Goal: Information Seeking & Learning: Learn about a topic

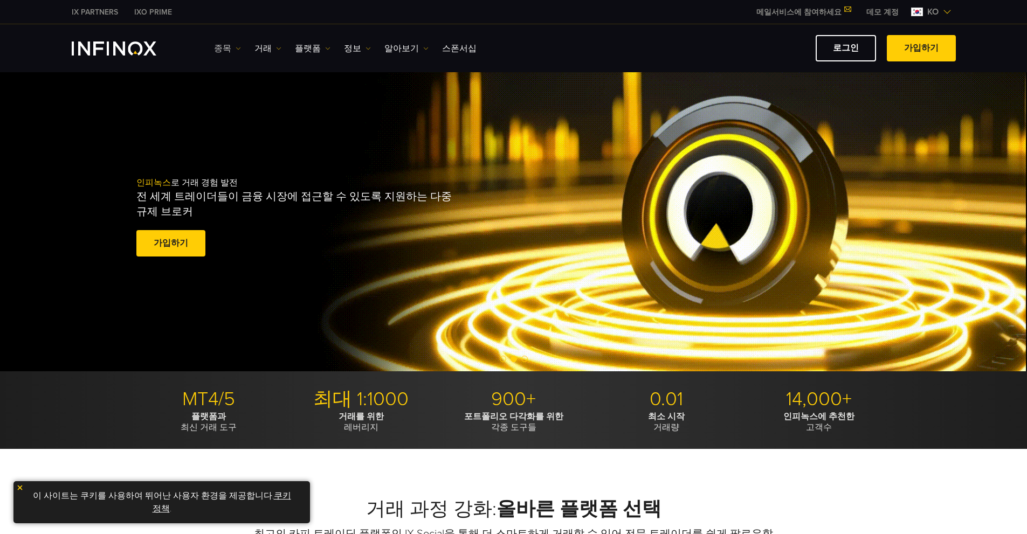
click at [222, 46] on link "종목" at bounding box center [227, 48] width 27 height 13
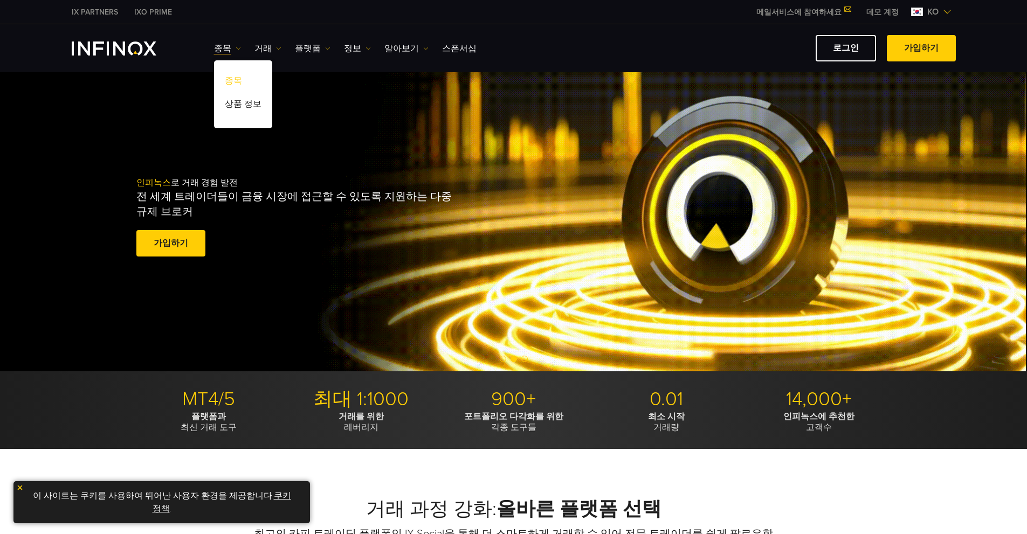
click at [232, 80] on link "종목" at bounding box center [243, 82] width 58 height 23
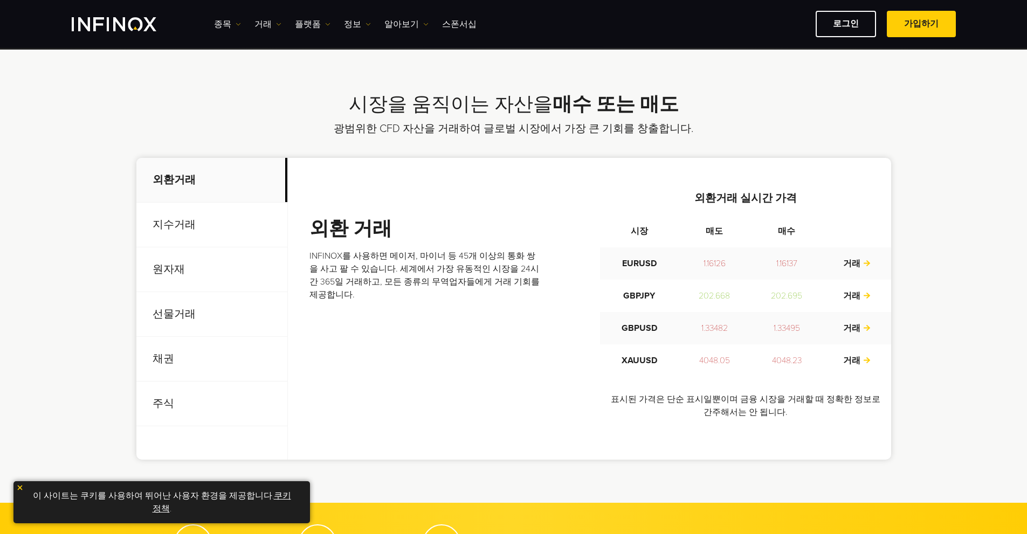
scroll to position [323, 0]
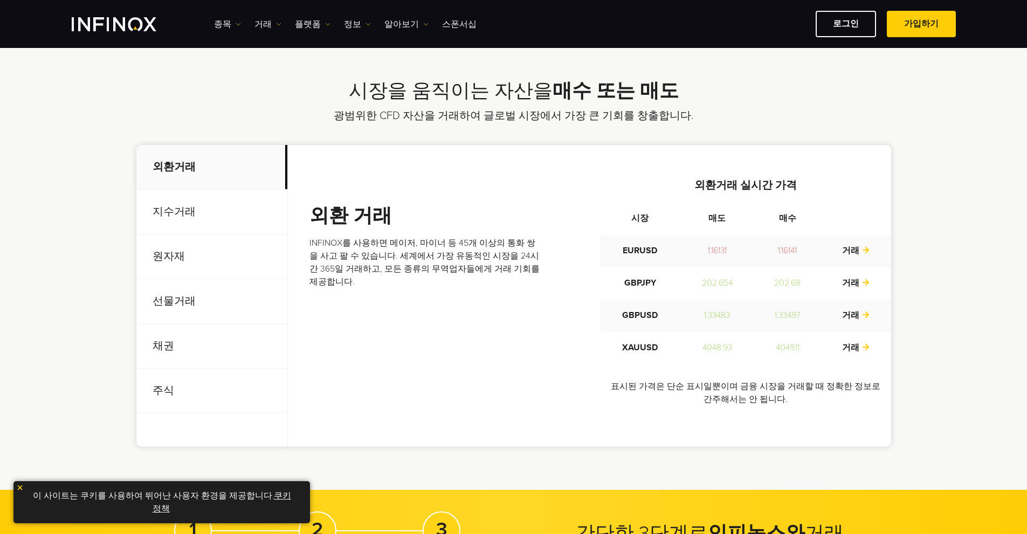
click at [182, 213] on p "지수거래" at bounding box center [211, 212] width 151 height 45
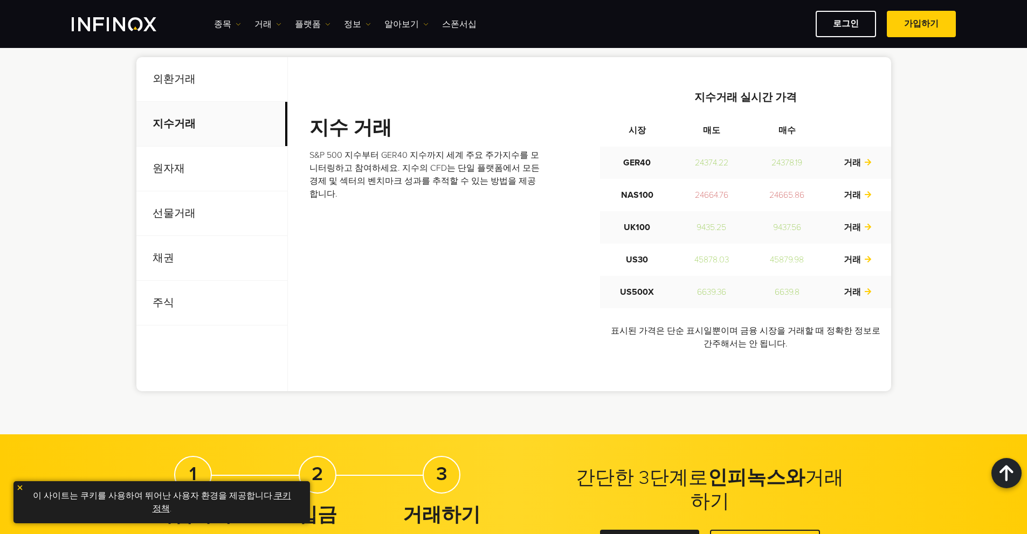
scroll to position [377, 0]
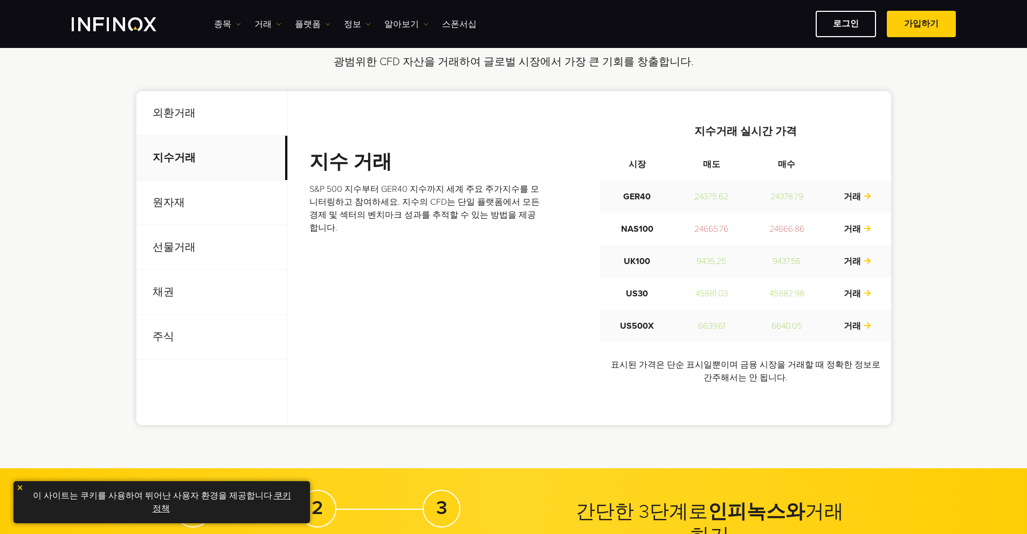
click at [186, 250] on p "선물거래" at bounding box center [211, 247] width 151 height 45
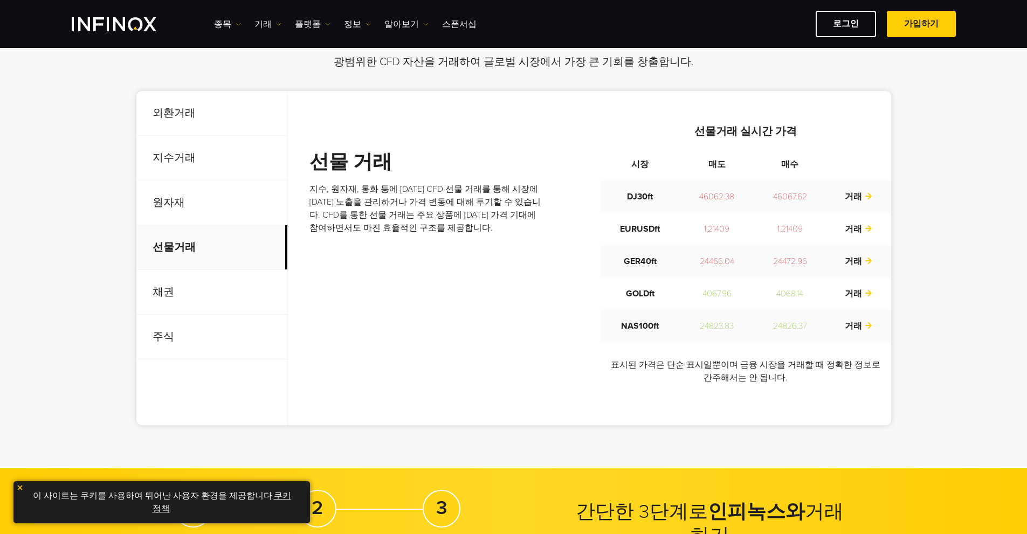
scroll to position [0, 0]
click at [172, 338] on p "주식" at bounding box center [211, 337] width 151 height 45
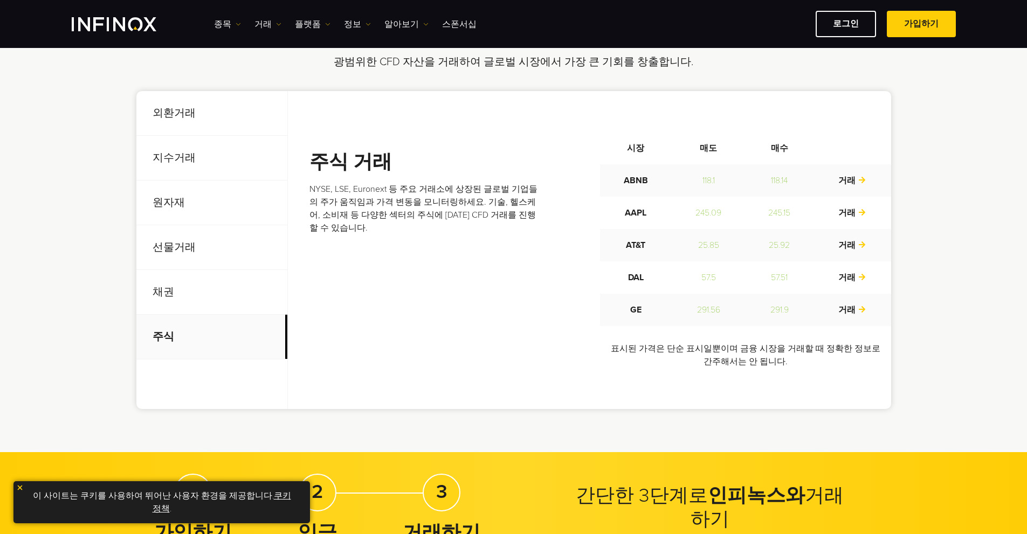
click at [158, 292] on p "채권" at bounding box center [211, 292] width 151 height 45
click at [169, 238] on p "선물거래" at bounding box center [211, 247] width 151 height 45
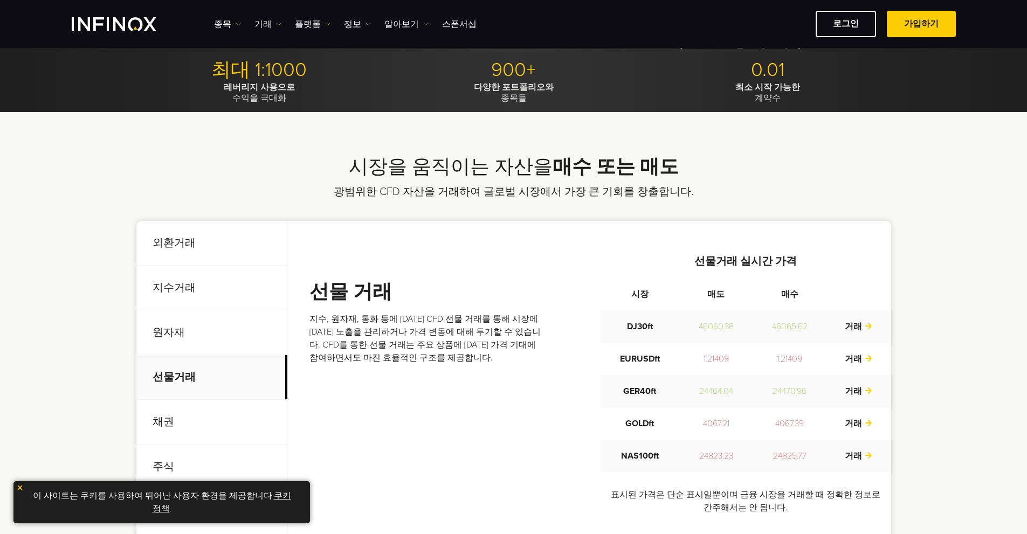
scroll to position [216, 0]
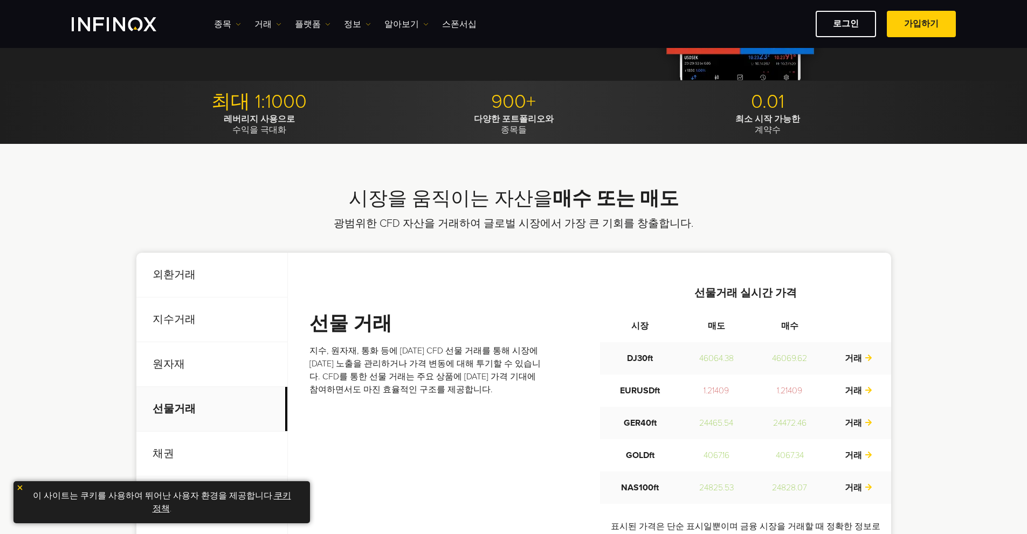
click at [199, 321] on p "지수거래" at bounding box center [211, 320] width 151 height 45
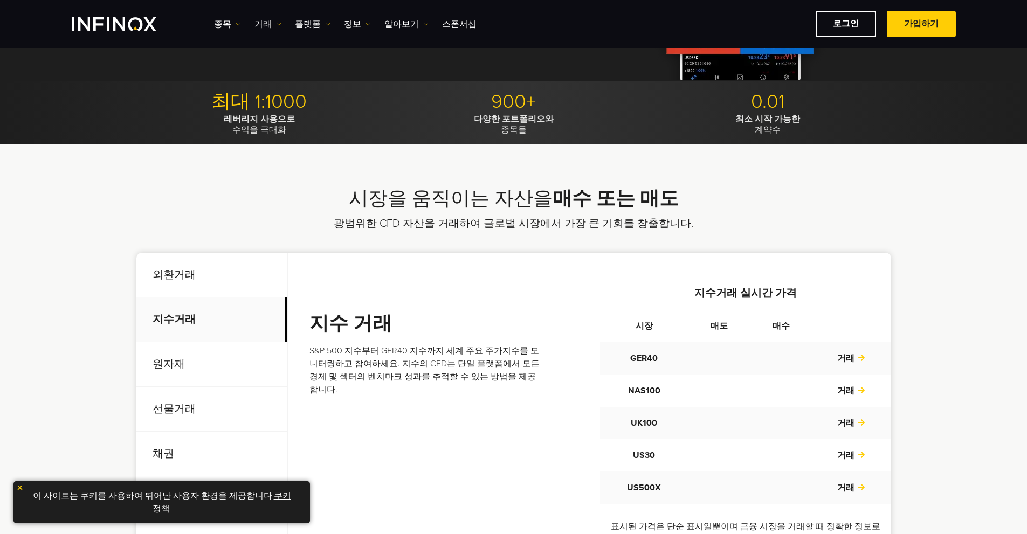
scroll to position [0, 0]
click at [204, 274] on p "외환거래" at bounding box center [211, 275] width 151 height 45
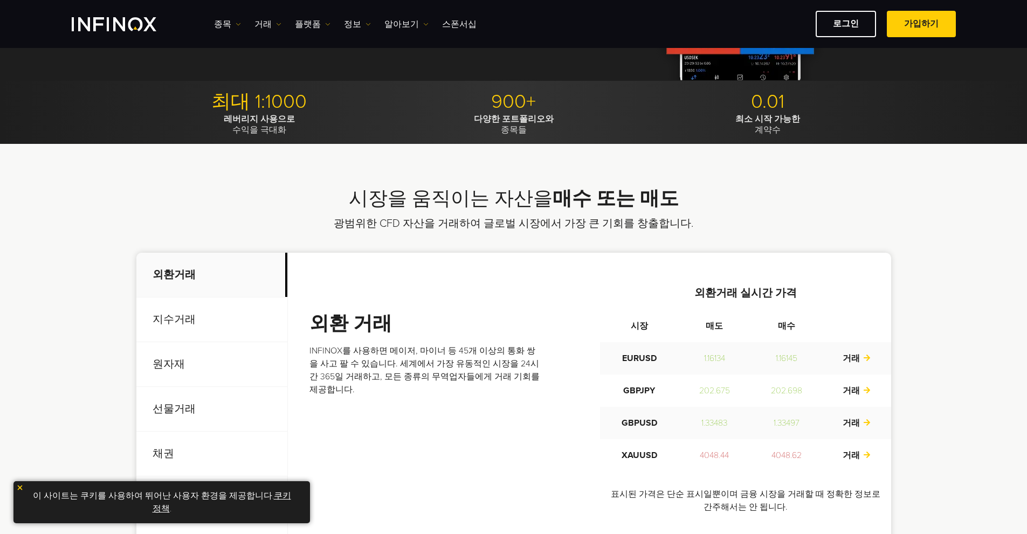
click at [190, 322] on p "지수거래" at bounding box center [211, 320] width 151 height 45
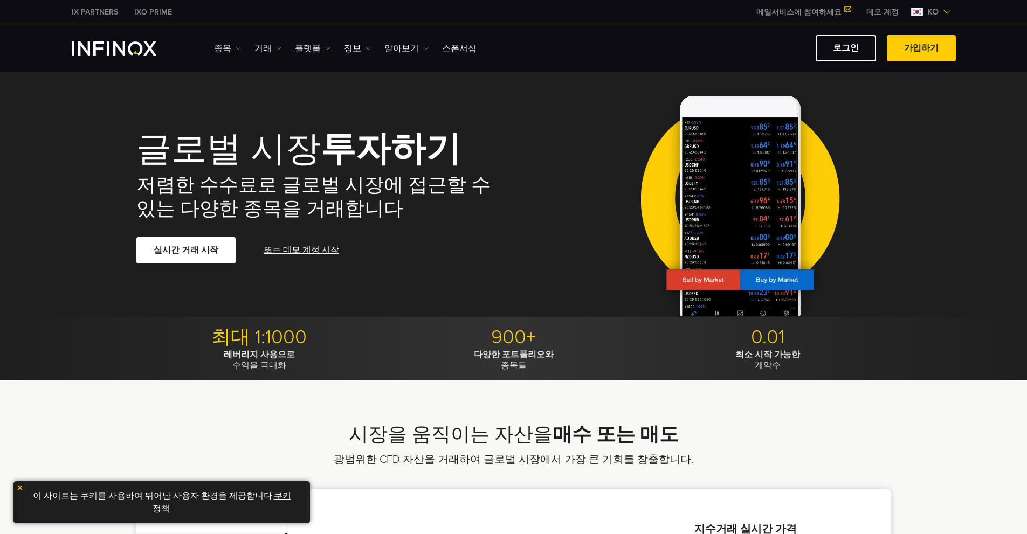
click at [218, 45] on link "종목" at bounding box center [227, 48] width 27 height 13
click at [241, 106] on link "상품 정보" at bounding box center [243, 105] width 58 height 23
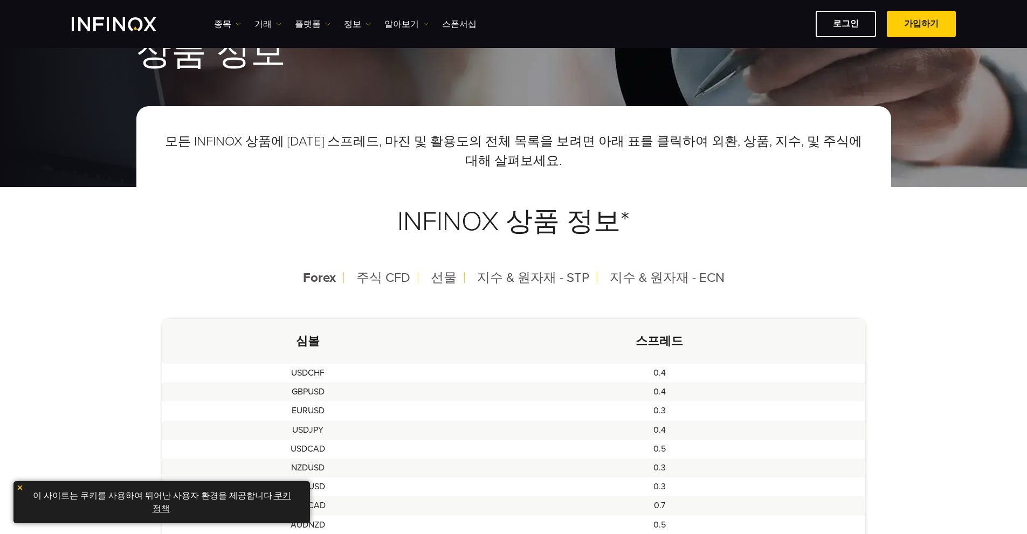
scroll to position [54, 0]
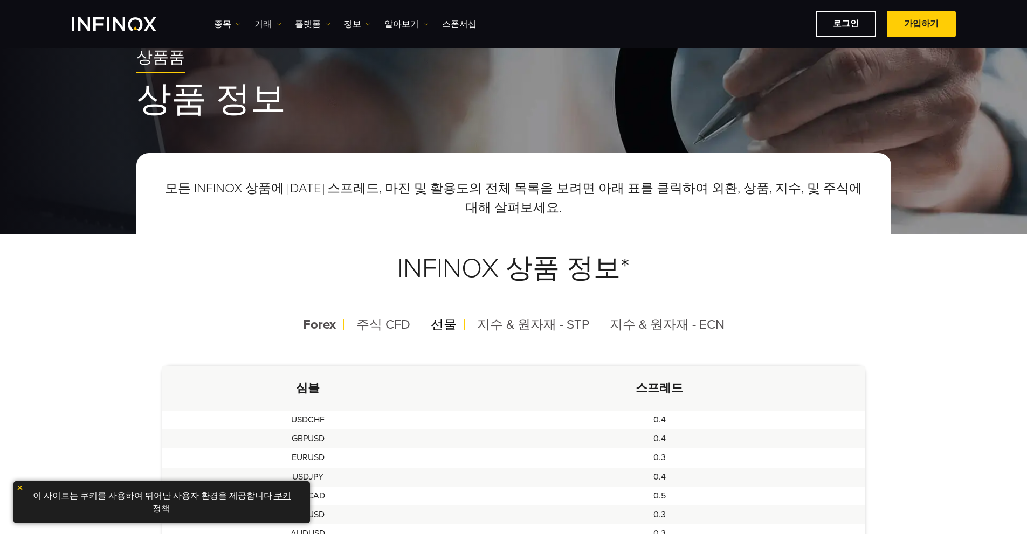
click at [453, 323] on span "선물" at bounding box center [444, 325] width 26 height 16
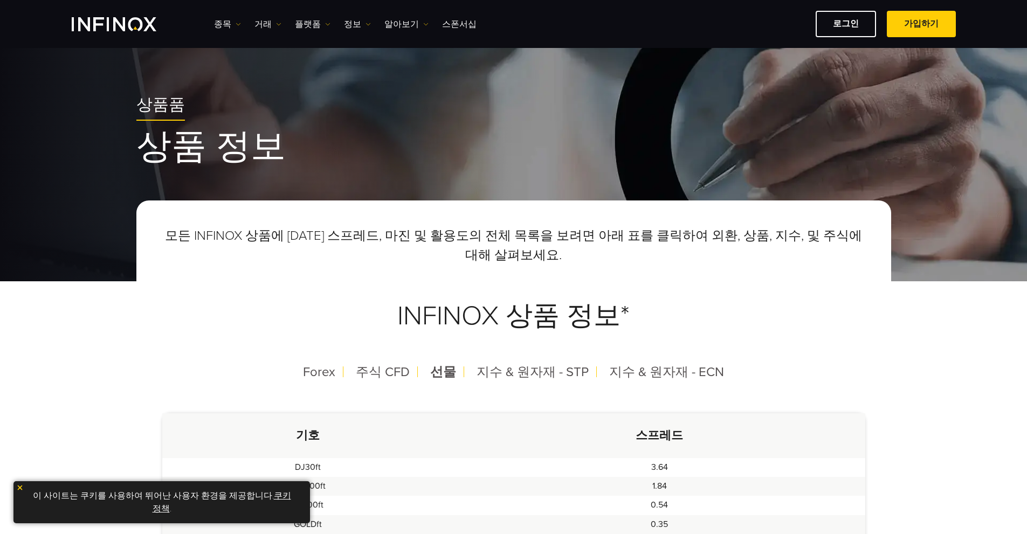
scroll to position [0, 0]
